Goal: Task Accomplishment & Management: Manage account settings

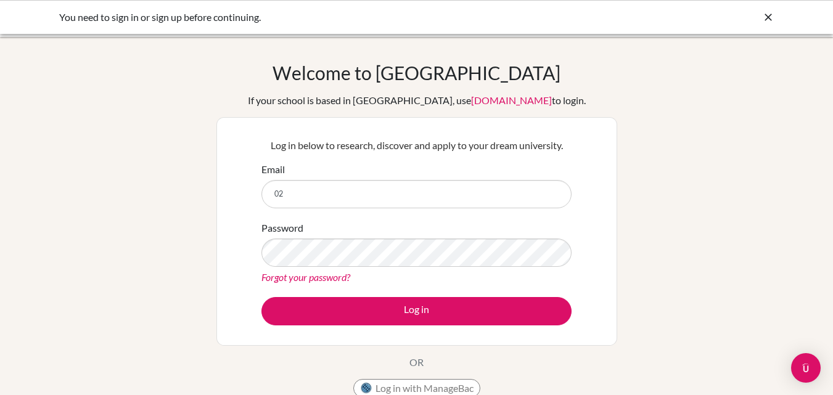
type input "[EMAIL_ADDRESS][DOMAIN_NAME]"
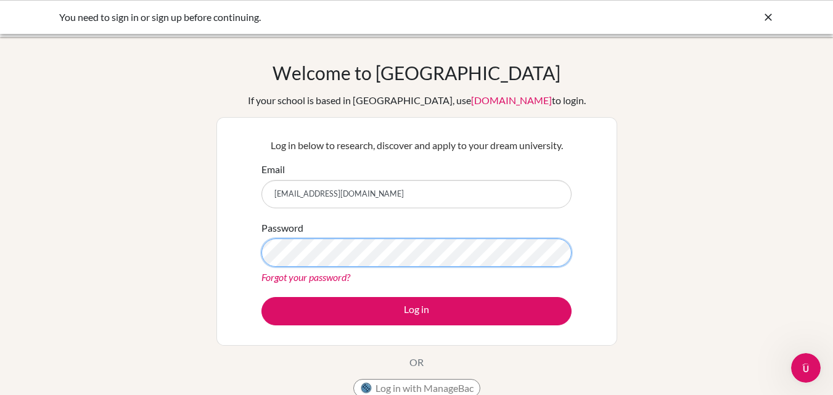
click at [261, 297] on button "Log in" at bounding box center [416, 311] width 310 height 28
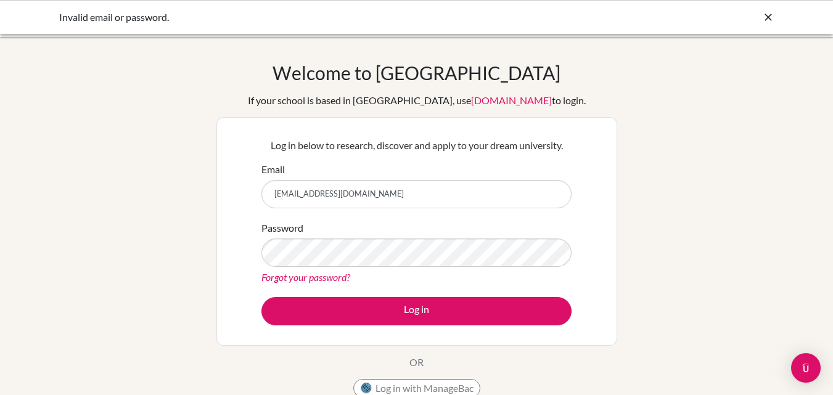
click at [475, 100] on link "[DOMAIN_NAME]" at bounding box center [511, 100] width 81 height 12
click at [261, 297] on button "Log in" at bounding box center [416, 311] width 310 height 28
